Goal: Transaction & Acquisition: Purchase product/service

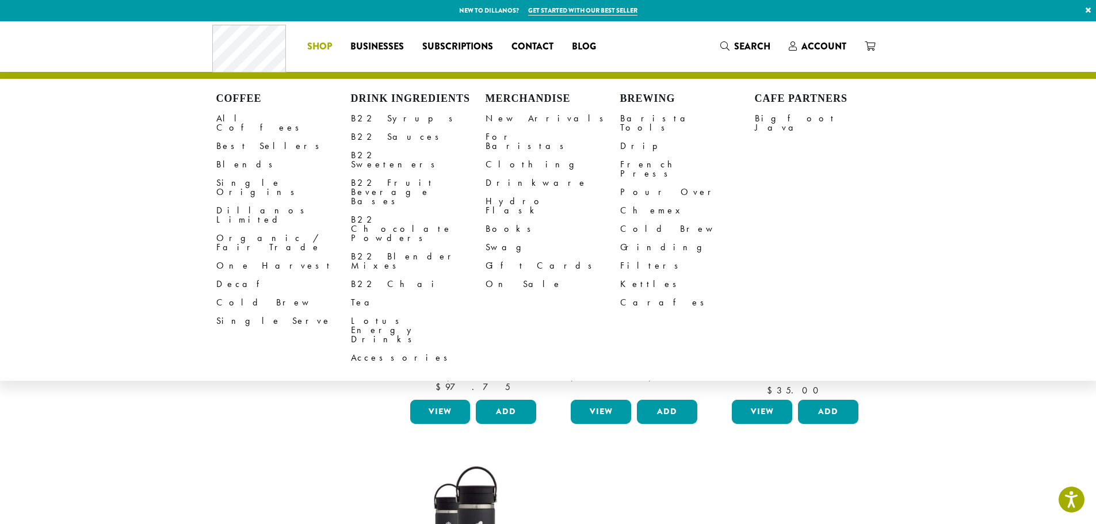
click at [326, 41] on span "Shop" at bounding box center [319, 47] width 25 height 14
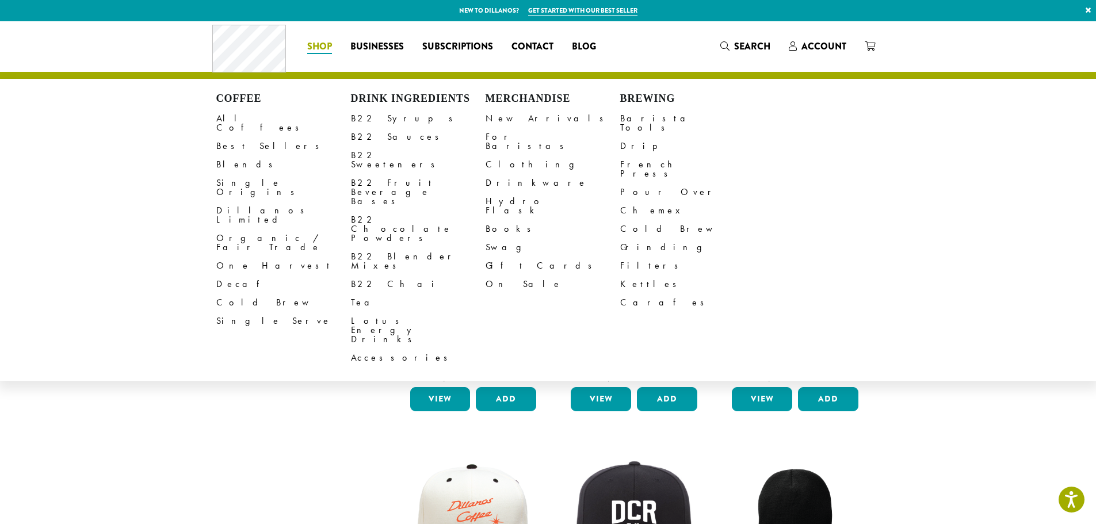
drag, startPoint x: 1006, startPoint y: 386, endPoint x: 968, endPoint y: 385, distance: 38.0
